Goal: Transaction & Acquisition: Purchase product/service

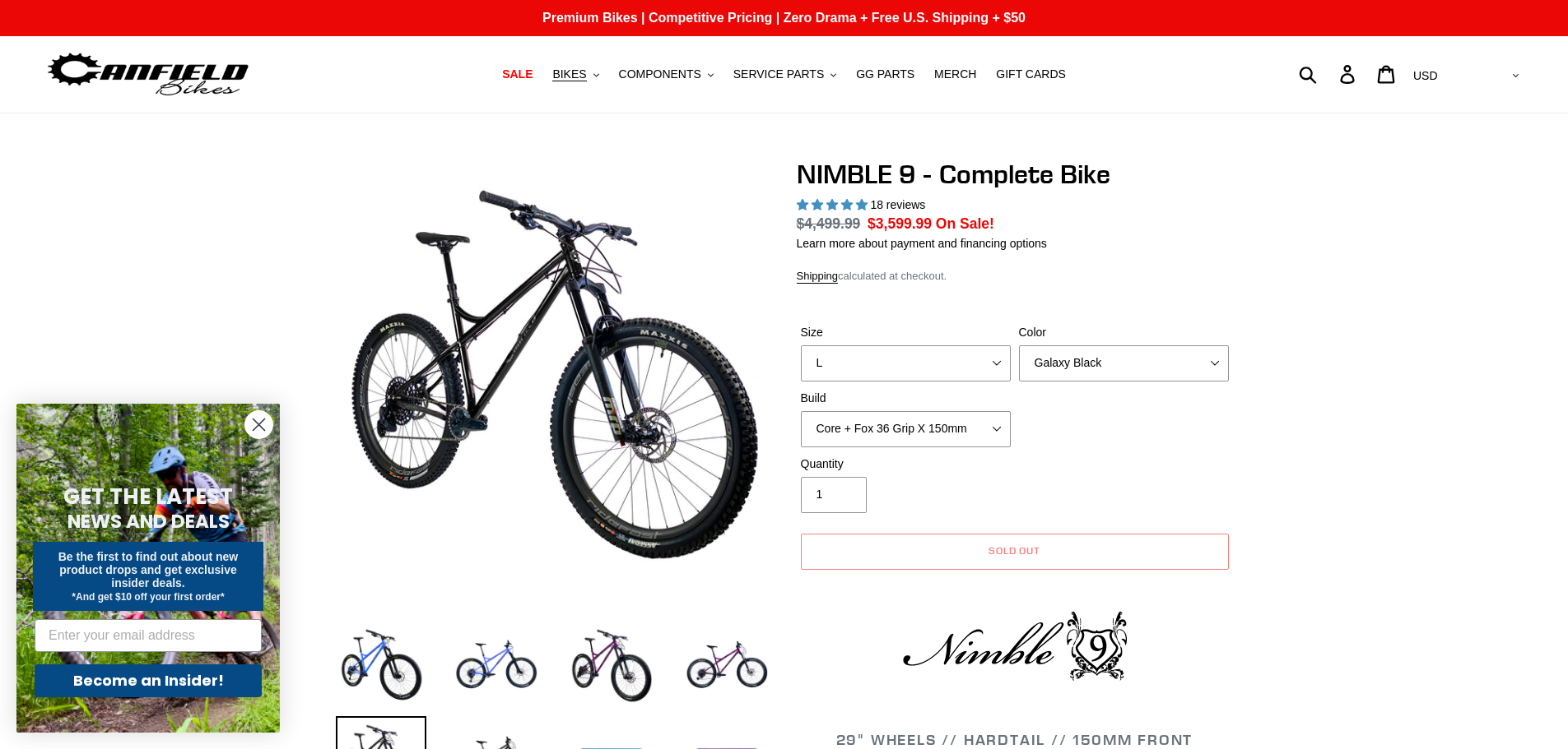
select select "L"
select select "Galaxy Black"
select select "highest-rating"
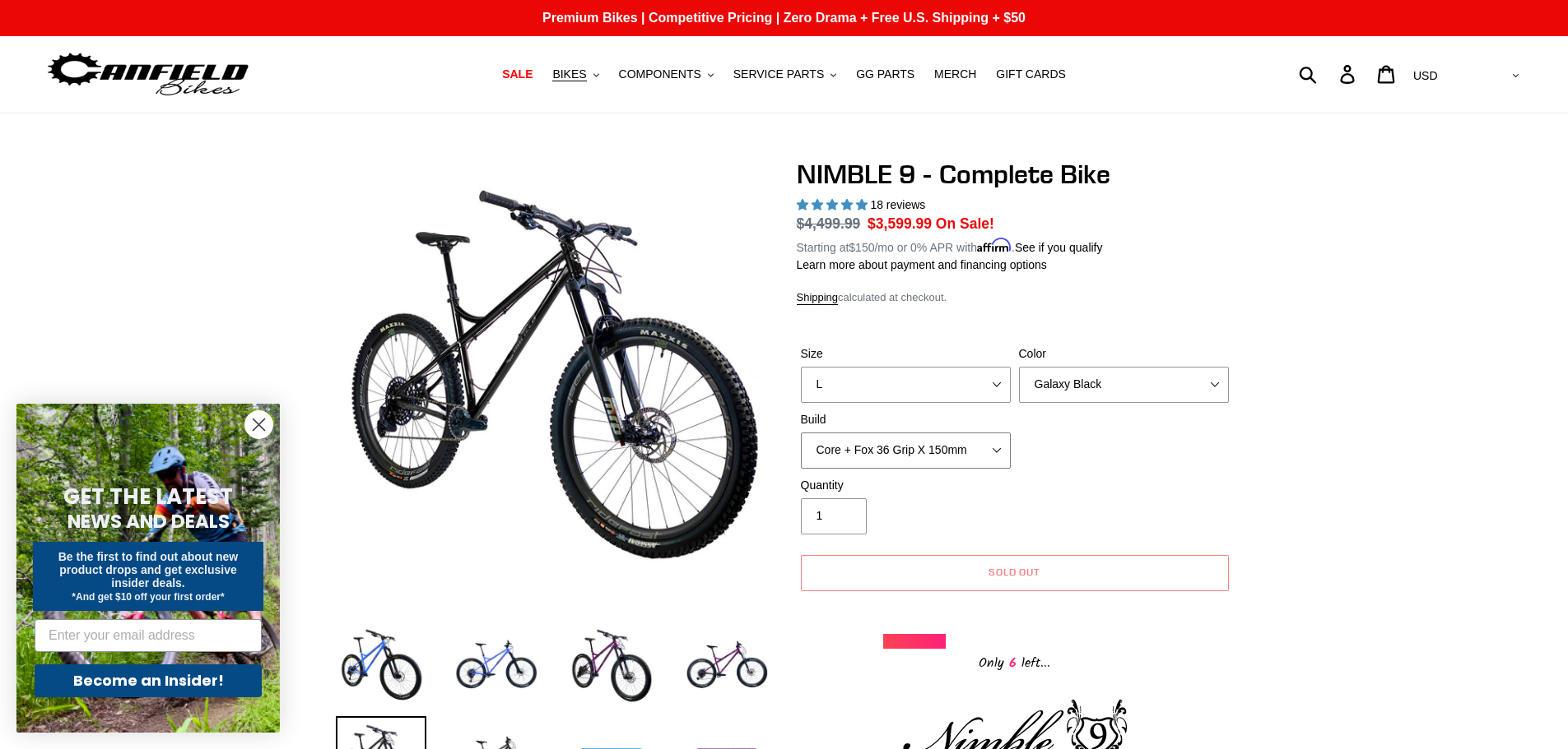
click at [995, 449] on select "Core + Fox 36 Grip X 150mm Pro + Fox 36 Grip X 150mm Core + RockShox Lyrik Ulti…" at bounding box center [906, 450] width 210 height 36
select select "Pro + RockShox Lyrik Ultimate 150mm"
click at [801, 433] on select "Core + Fox 36 Grip X 150mm Pro + Fox 36 Grip X 150mm Core + RockShox Lyrik Ulti…" at bounding box center [906, 450] width 210 height 36
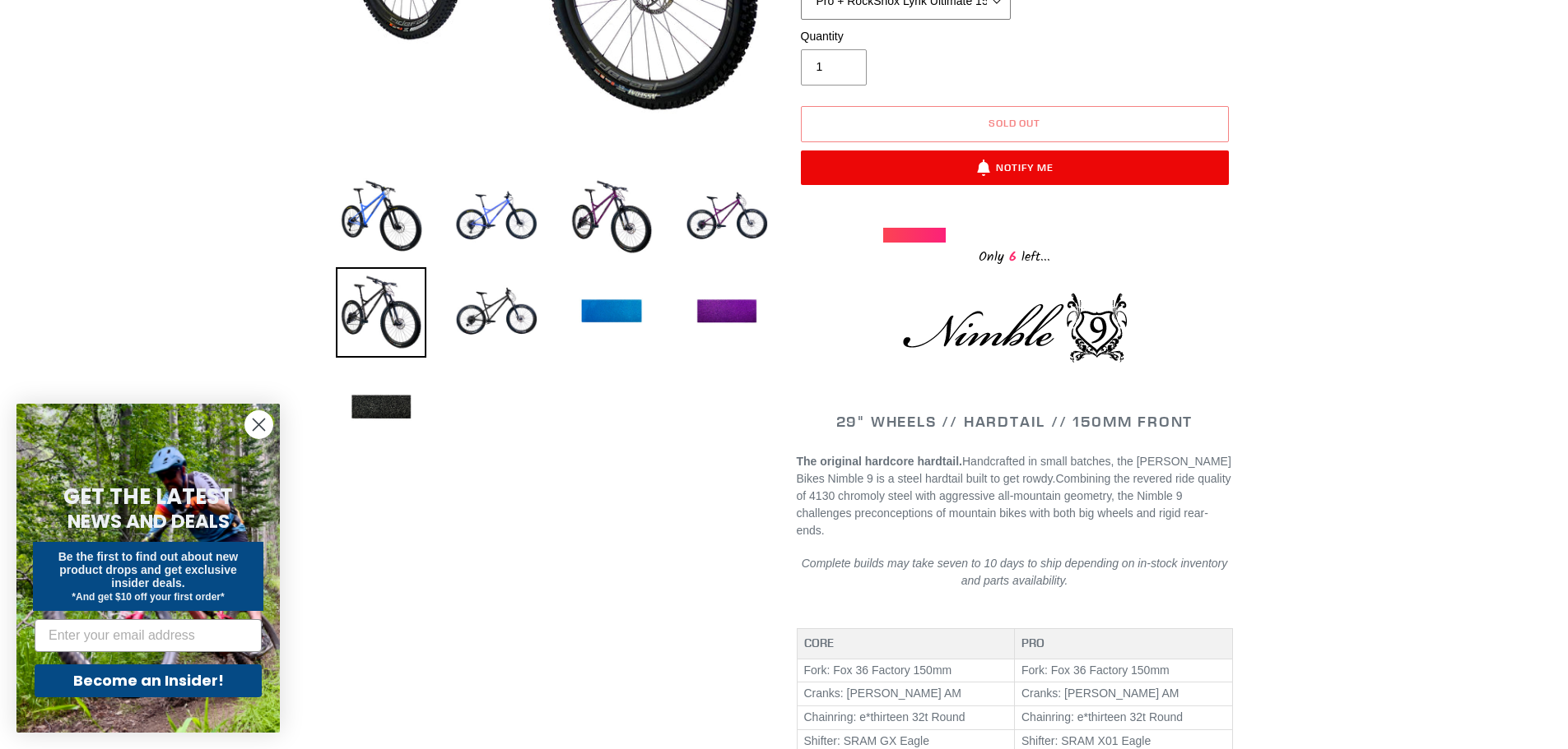
scroll to position [411, 0]
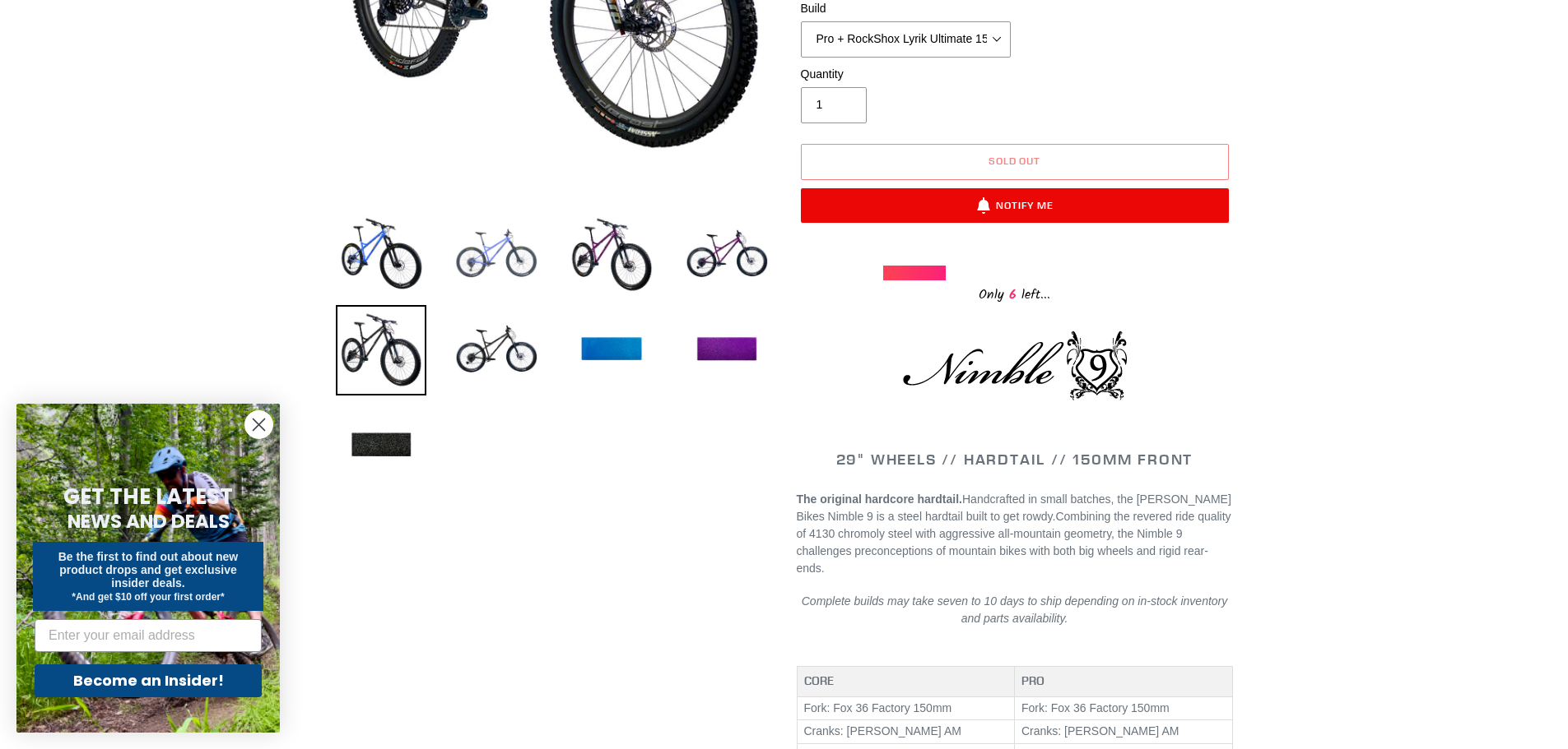
click at [500, 242] on img at bounding box center [496, 255] width 91 height 91
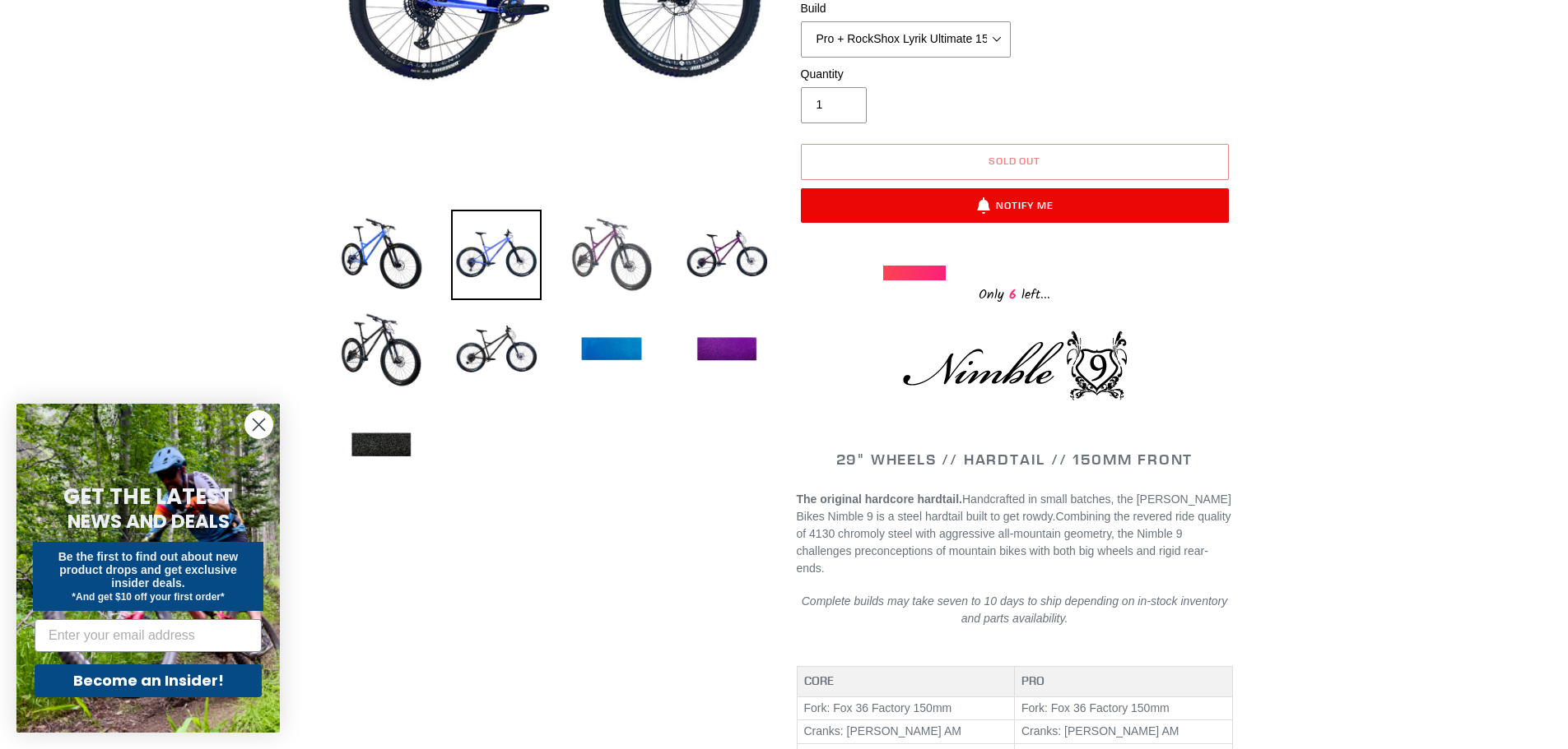
click at [600, 254] on img at bounding box center [611, 255] width 91 height 91
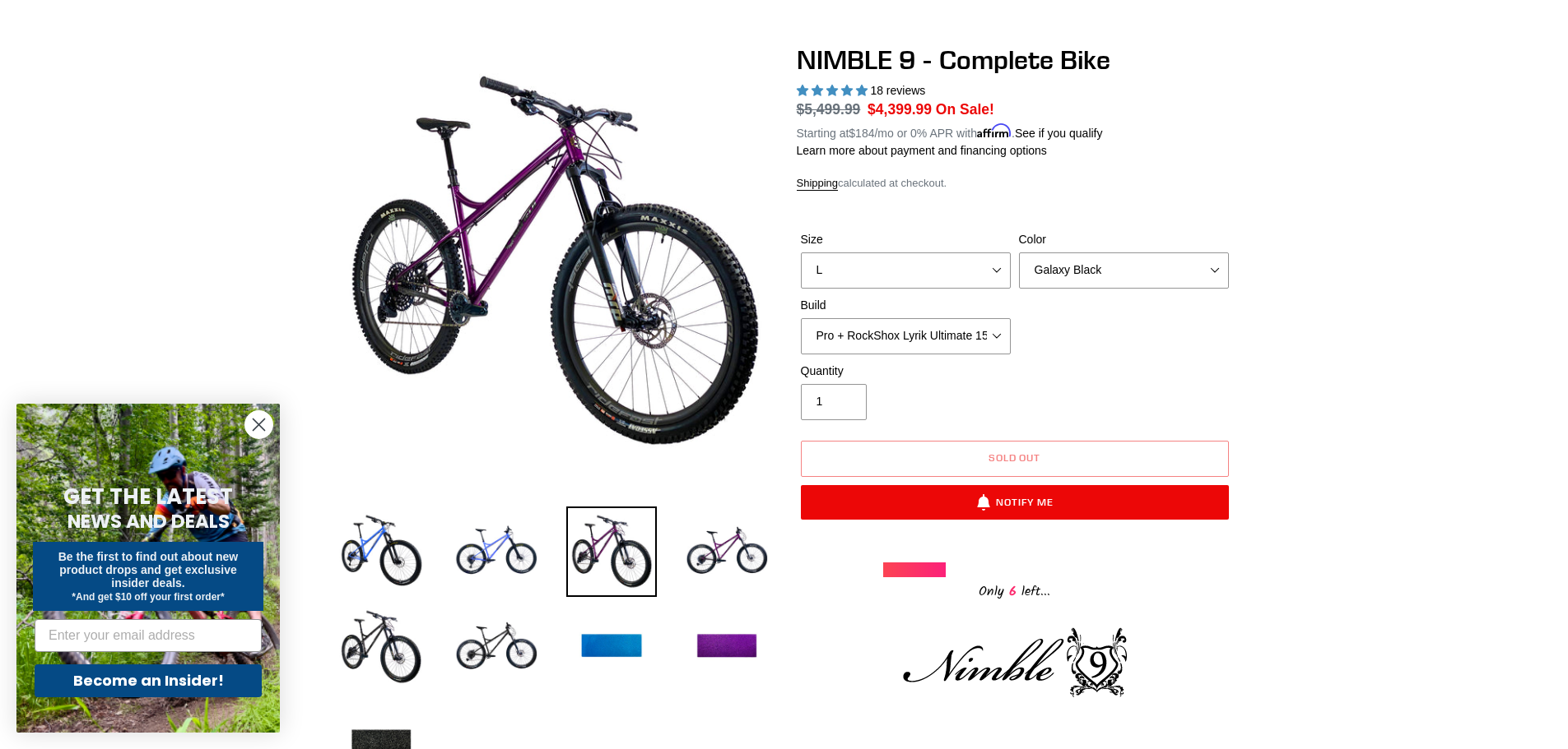
scroll to position [82, 0]
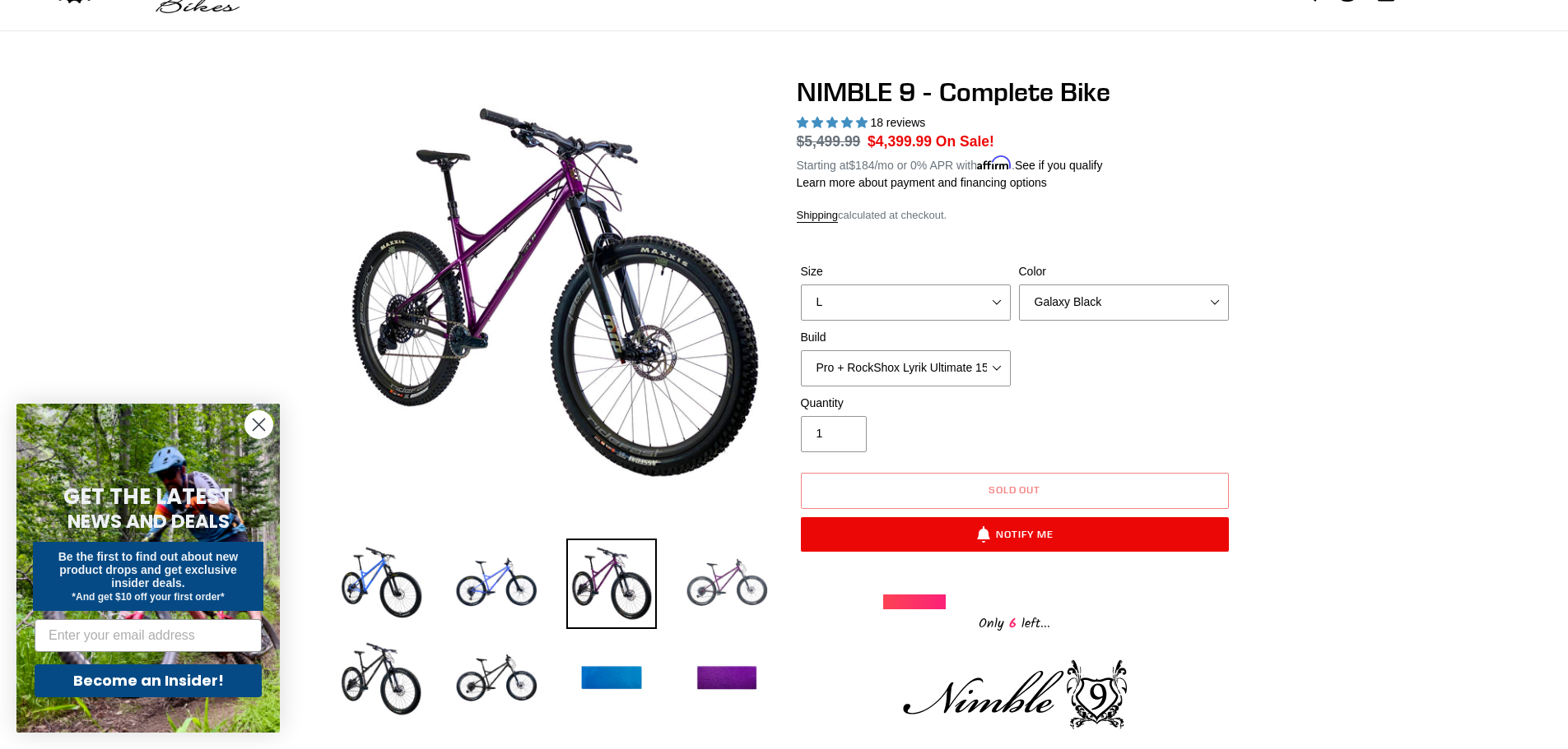
click at [733, 592] on img at bounding box center [726, 583] width 91 height 91
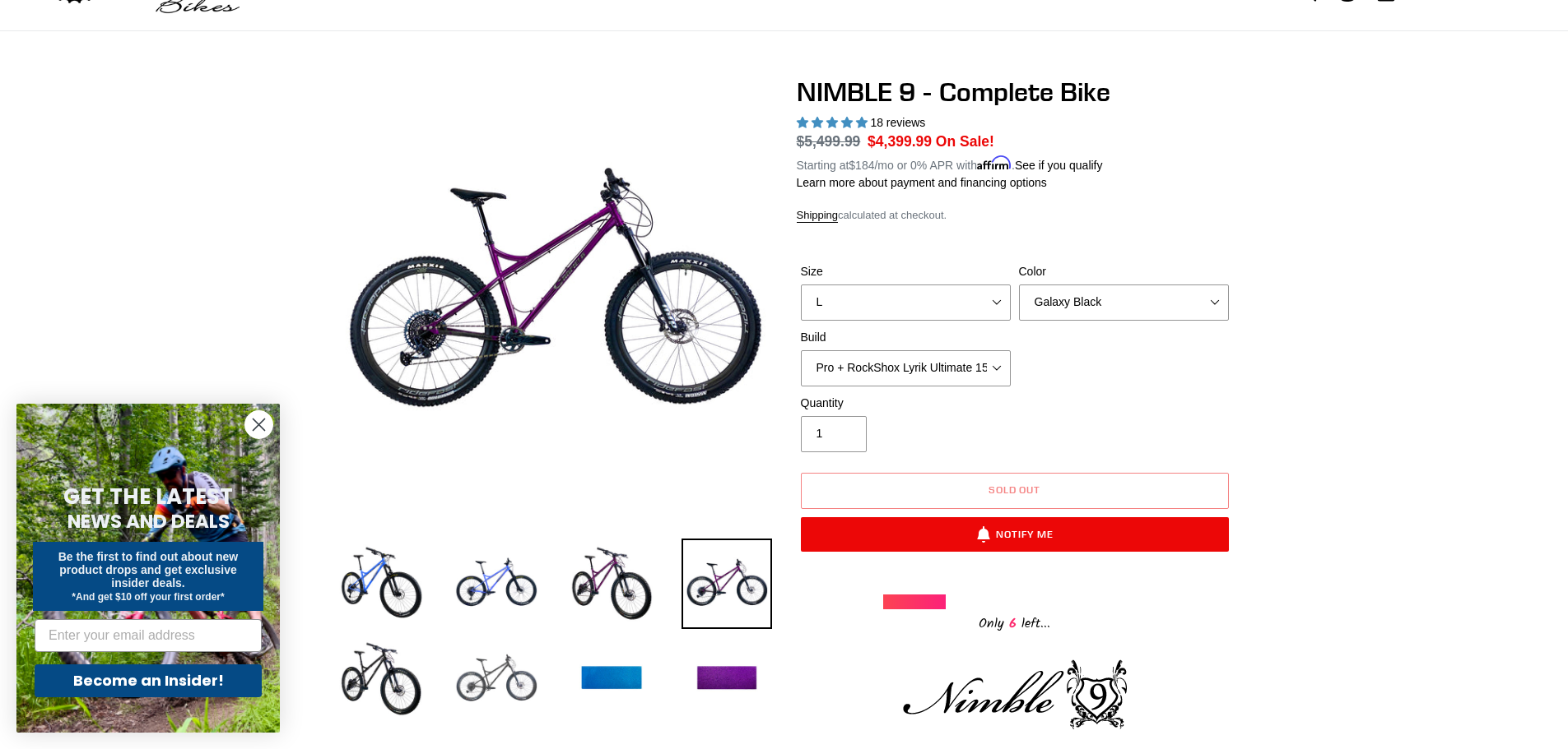
click at [493, 672] on img at bounding box center [496, 679] width 91 height 91
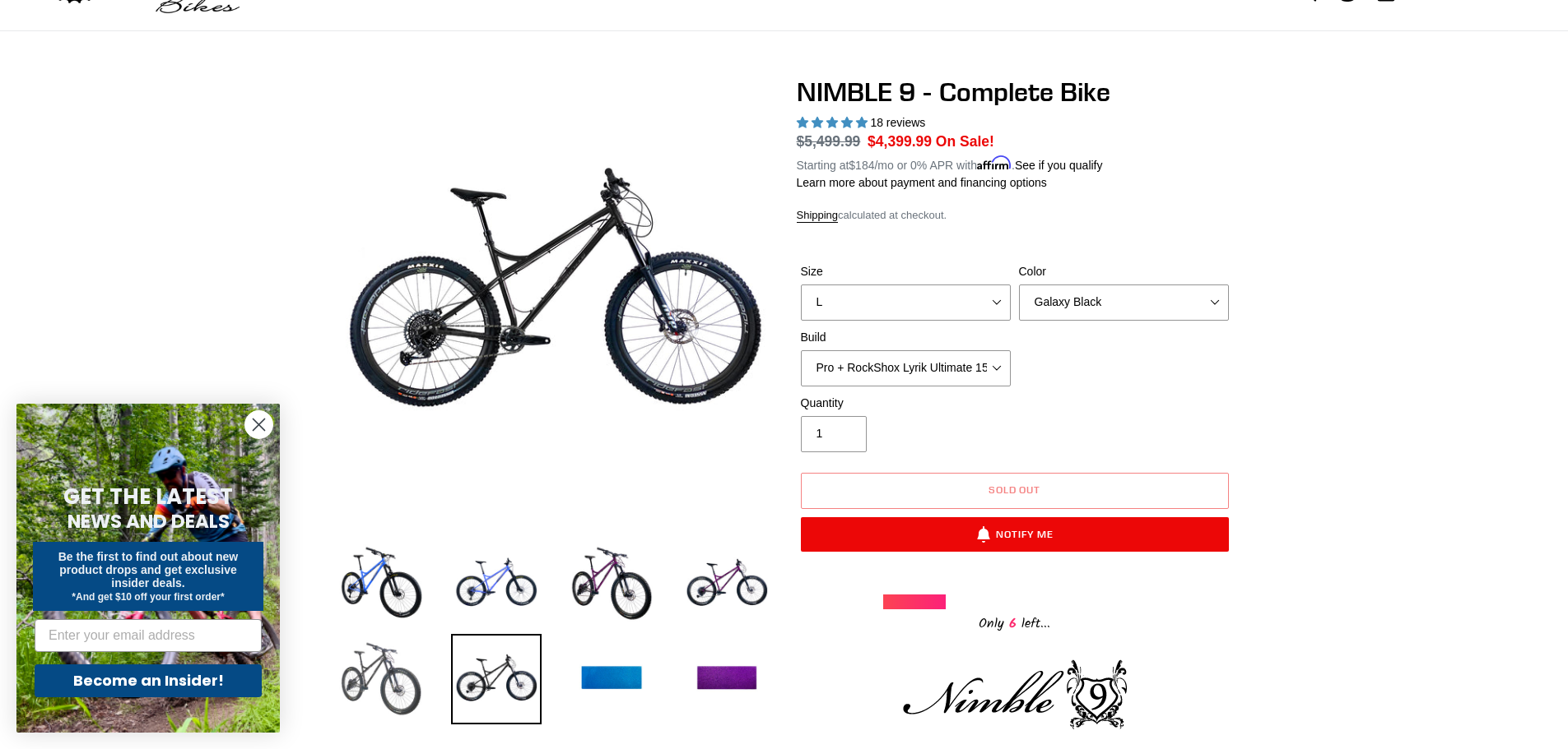
click at [386, 674] on img at bounding box center [381, 679] width 91 height 91
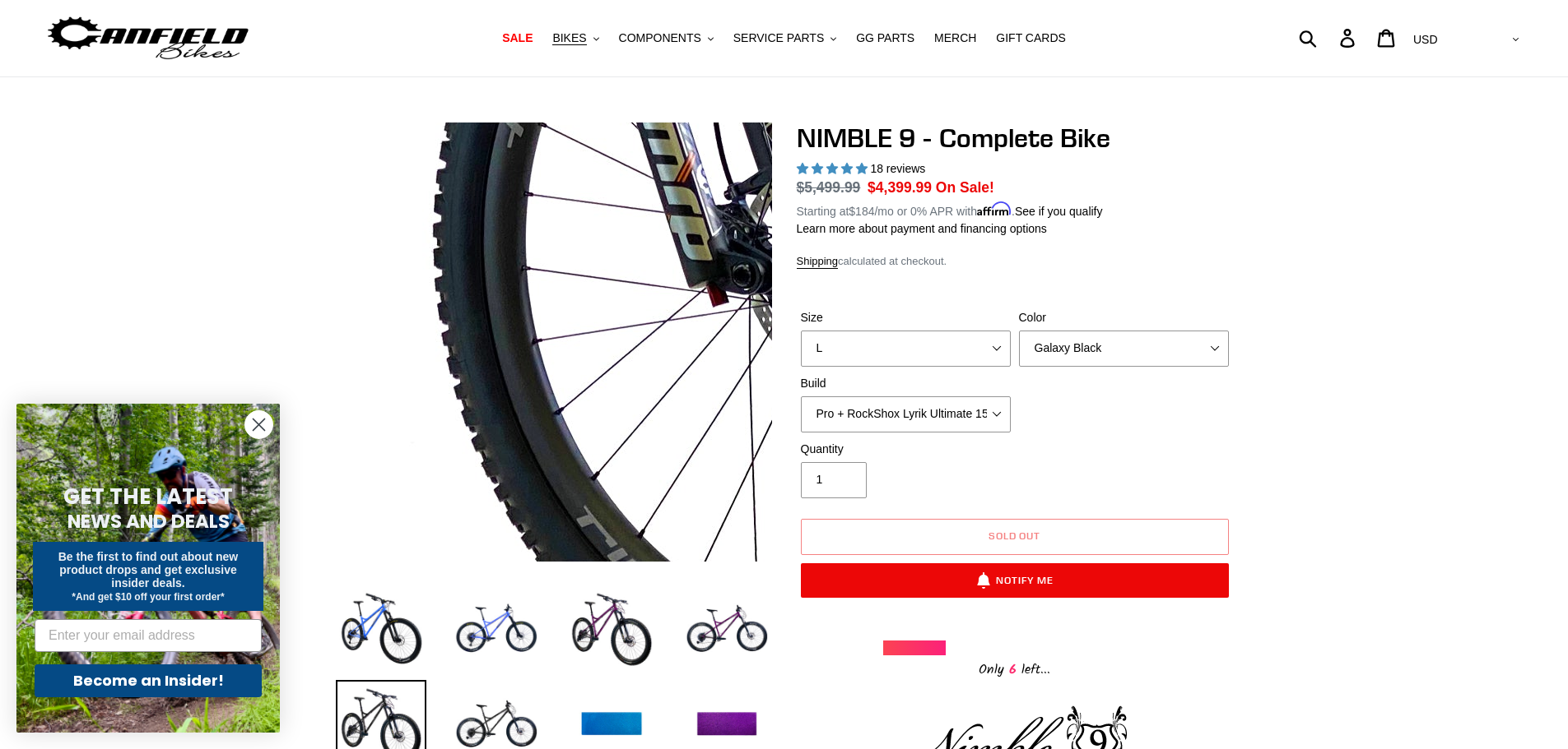
scroll to position [0, 0]
